Goal: Transaction & Acquisition: Purchase product/service

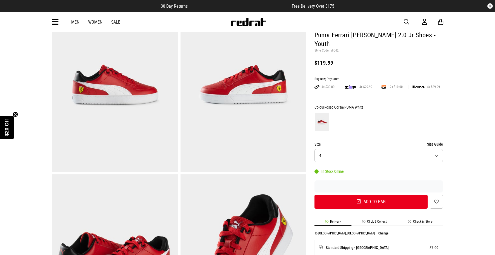
click at [431, 149] on button "Size 4" at bounding box center [378, 155] width 129 height 13
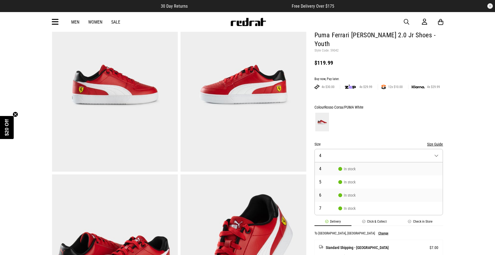
click at [350, 193] on span "In stock" at bounding box center [346, 195] width 17 height 4
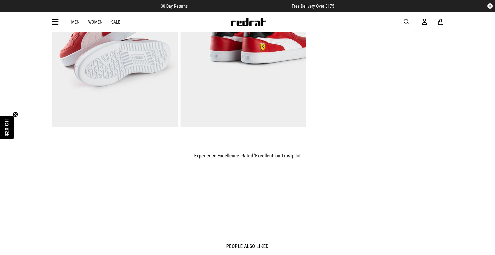
scroll to position [449, 0]
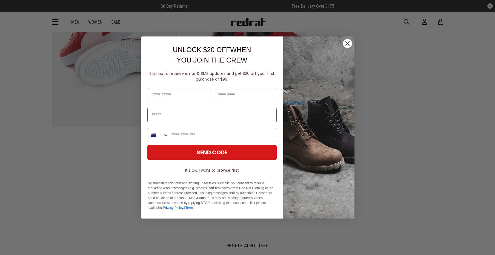
click at [347, 41] on circle "Close dialog" at bounding box center [347, 43] width 9 height 9
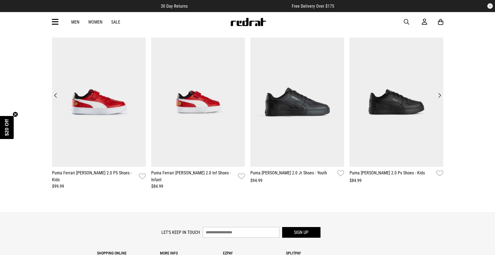
scroll to position [669, 0]
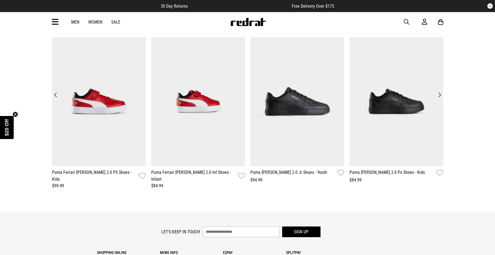
click at [439, 92] on button "Next" at bounding box center [439, 95] width 7 height 8
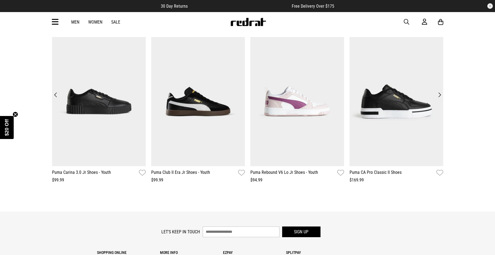
click at [439, 92] on button "Next" at bounding box center [439, 95] width 7 height 8
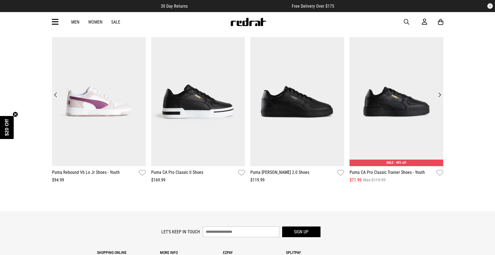
click at [439, 92] on button "Next" at bounding box center [439, 95] width 7 height 8
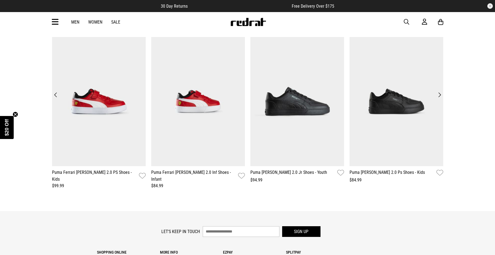
click at [439, 92] on button "Next" at bounding box center [439, 95] width 7 height 8
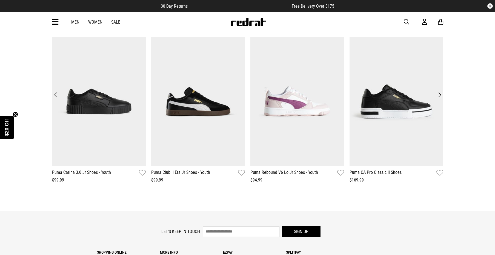
click at [439, 92] on button "Next" at bounding box center [439, 95] width 7 height 8
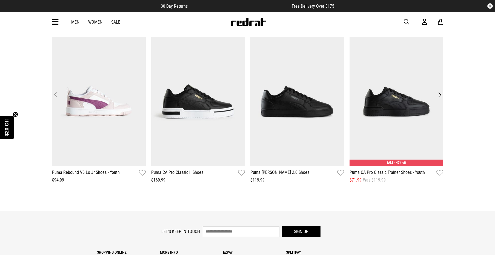
click at [439, 92] on button "Next" at bounding box center [439, 95] width 7 height 8
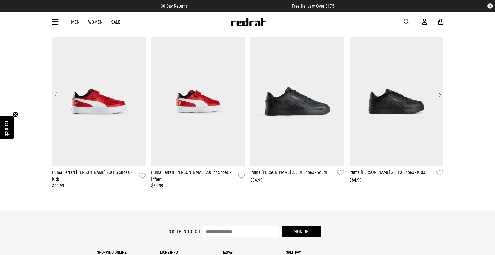
click at [439, 92] on button "Next" at bounding box center [439, 95] width 7 height 8
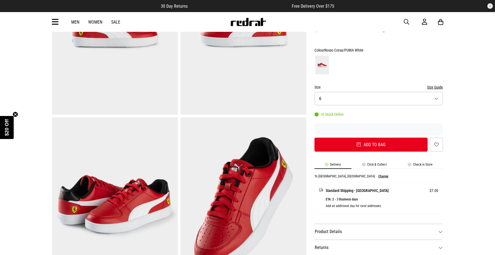
scroll to position [40, 0]
